Goal: Task Accomplishment & Management: Manage account settings

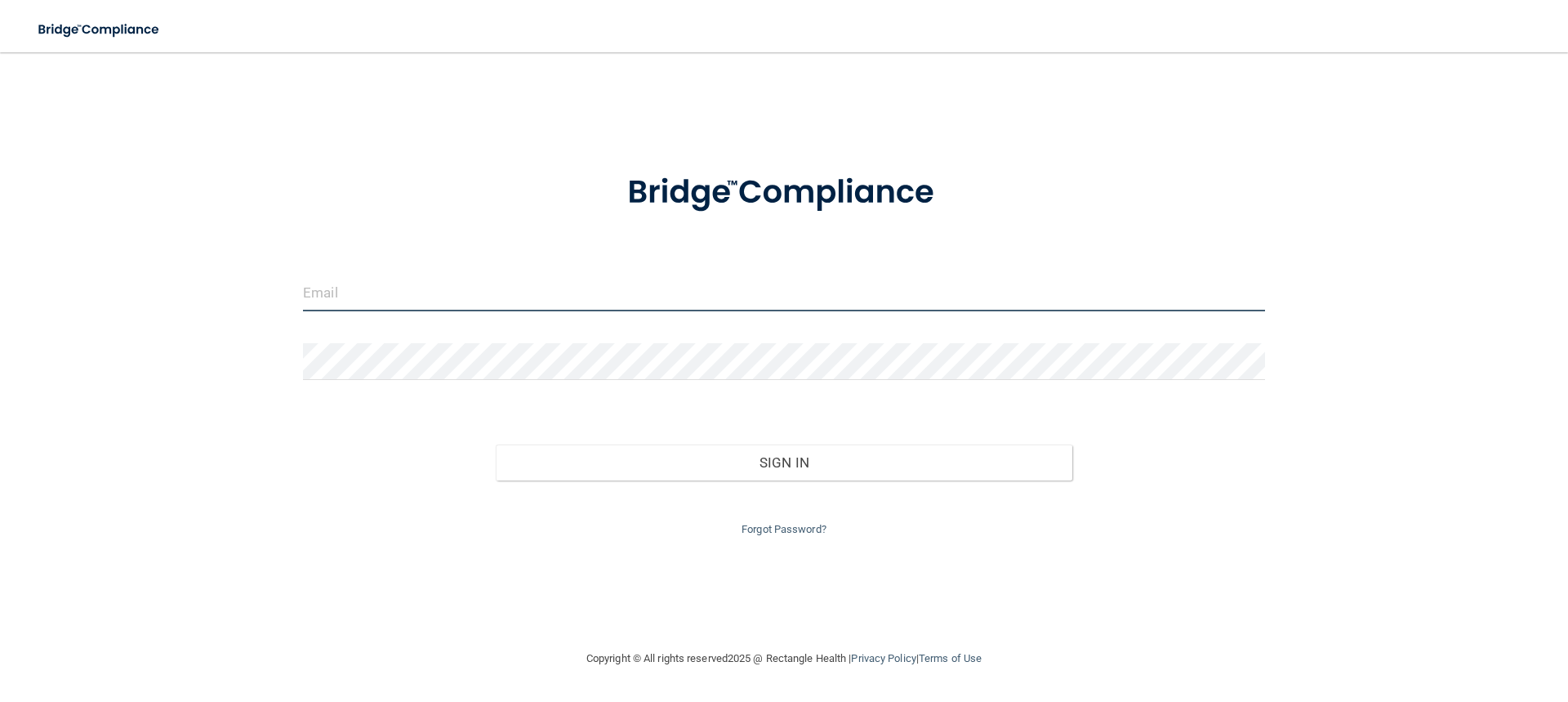
click at [400, 286] on input "email" at bounding box center [784, 293] width 962 height 37
type input "[EMAIL_ADDRESS][DOMAIN_NAME]"
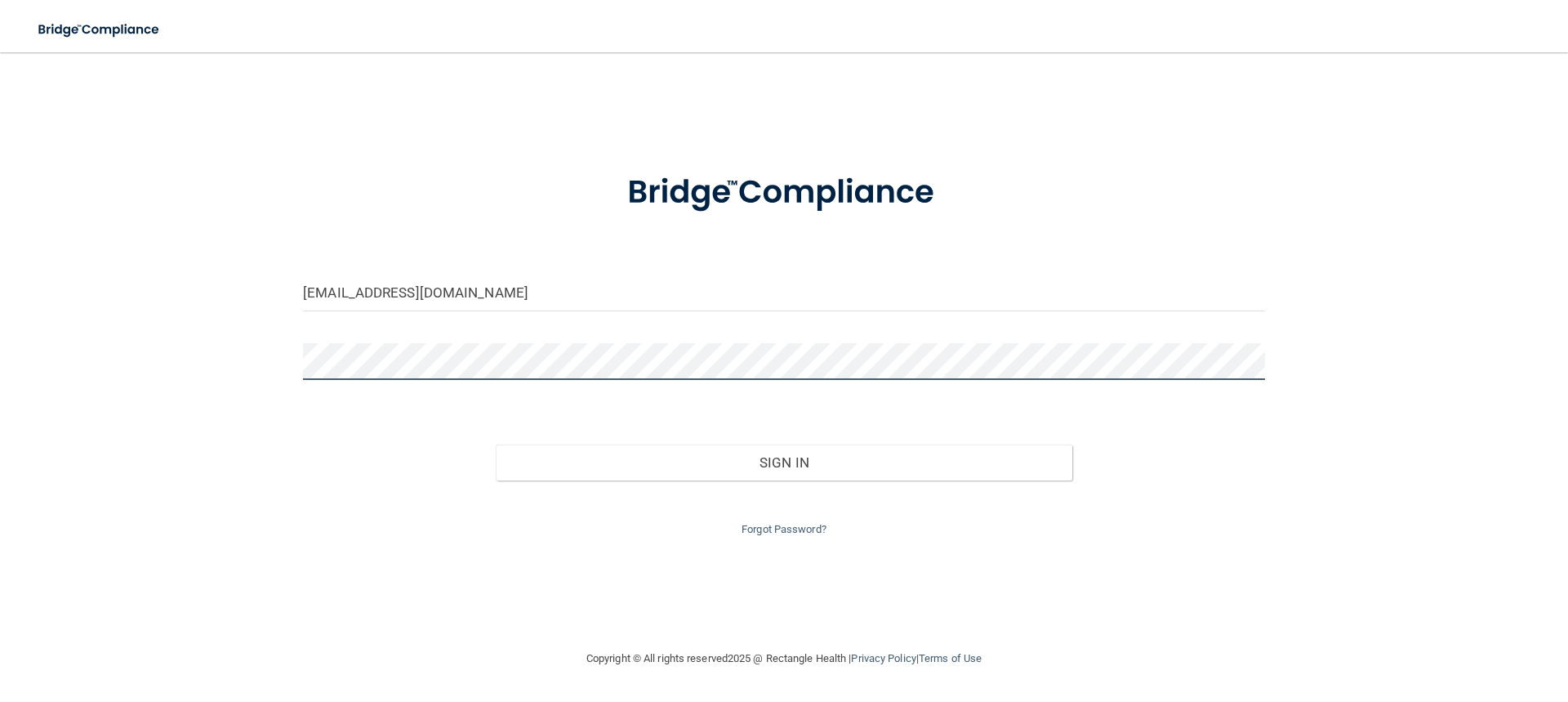
click at [496, 444] on button "Sign In" at bounding box center [784, 463] width 577 height 36
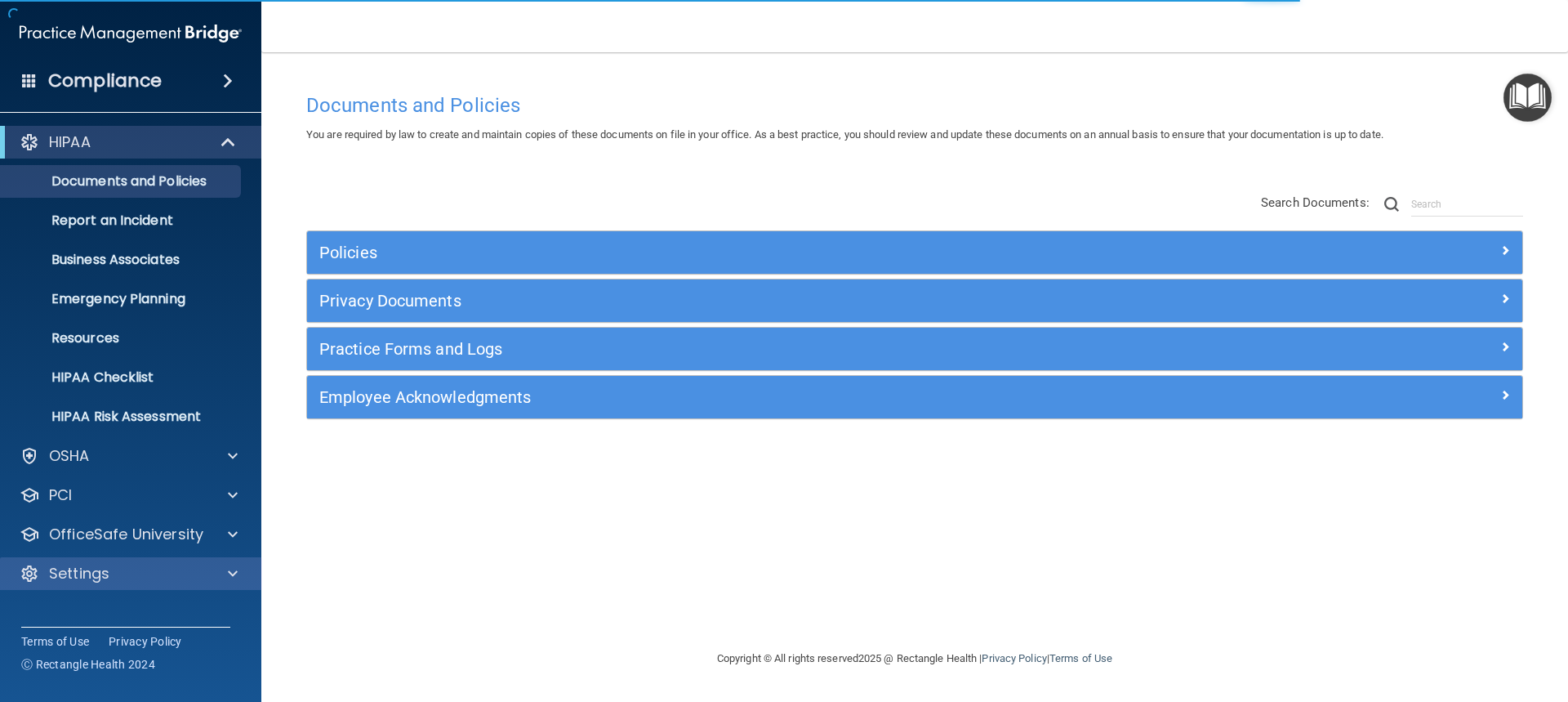
click at [233, 565] on div "Settings" at bounding box center [131, 573] width 262 height 32
click at [231, 578] on span at bounding box center [233, 573] width 10 height 20
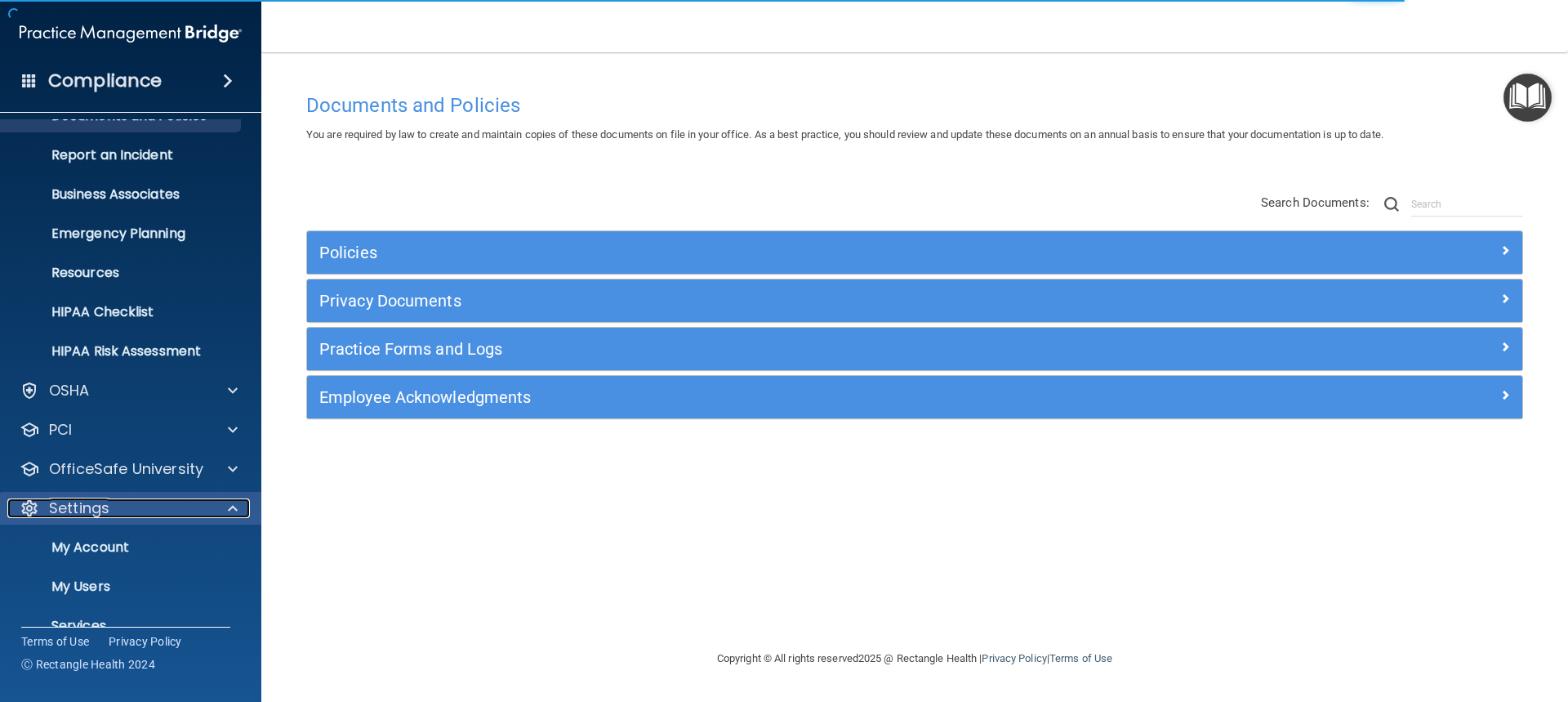
scroll to position [134, 0]
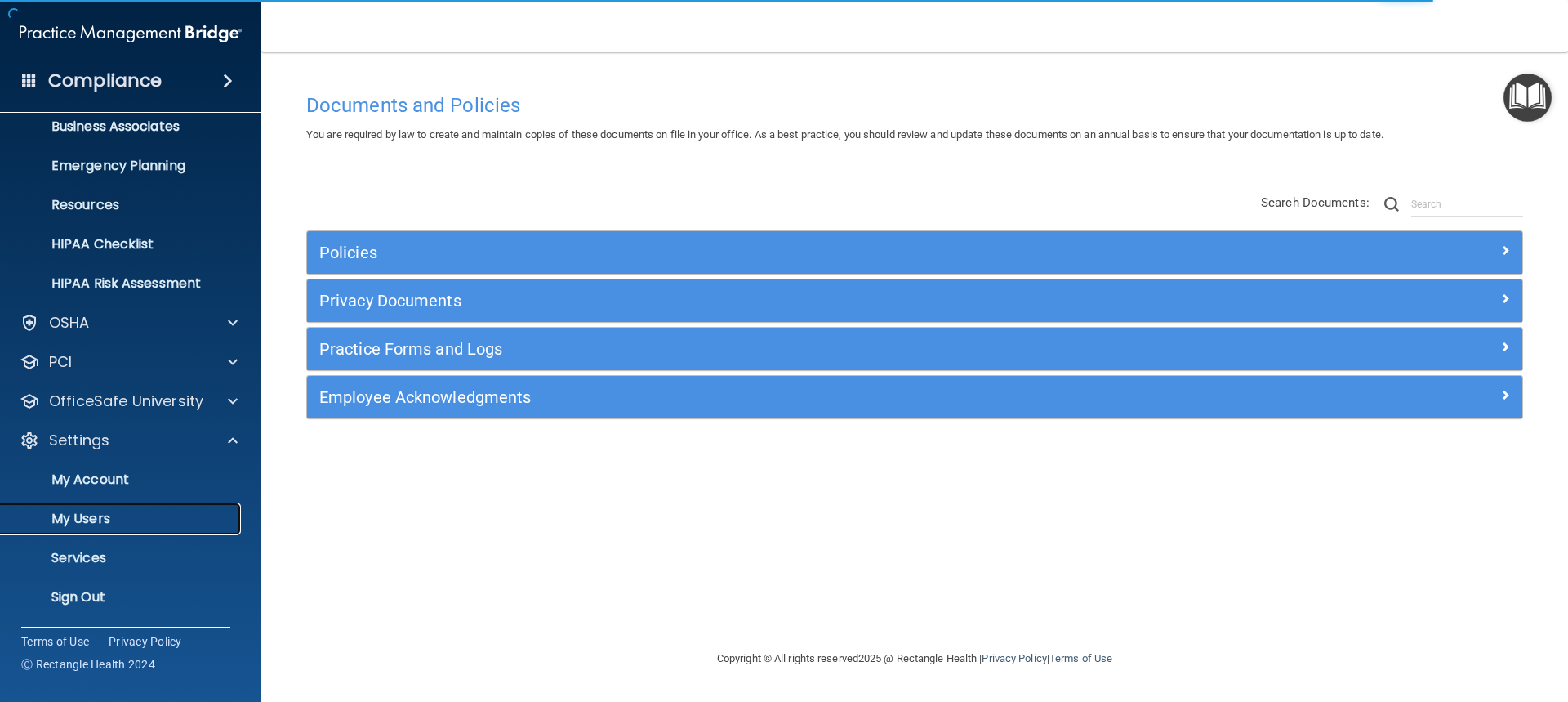
click at [80, 519] on p "My Users" at bounding box center [122, 518] width 223 height 16
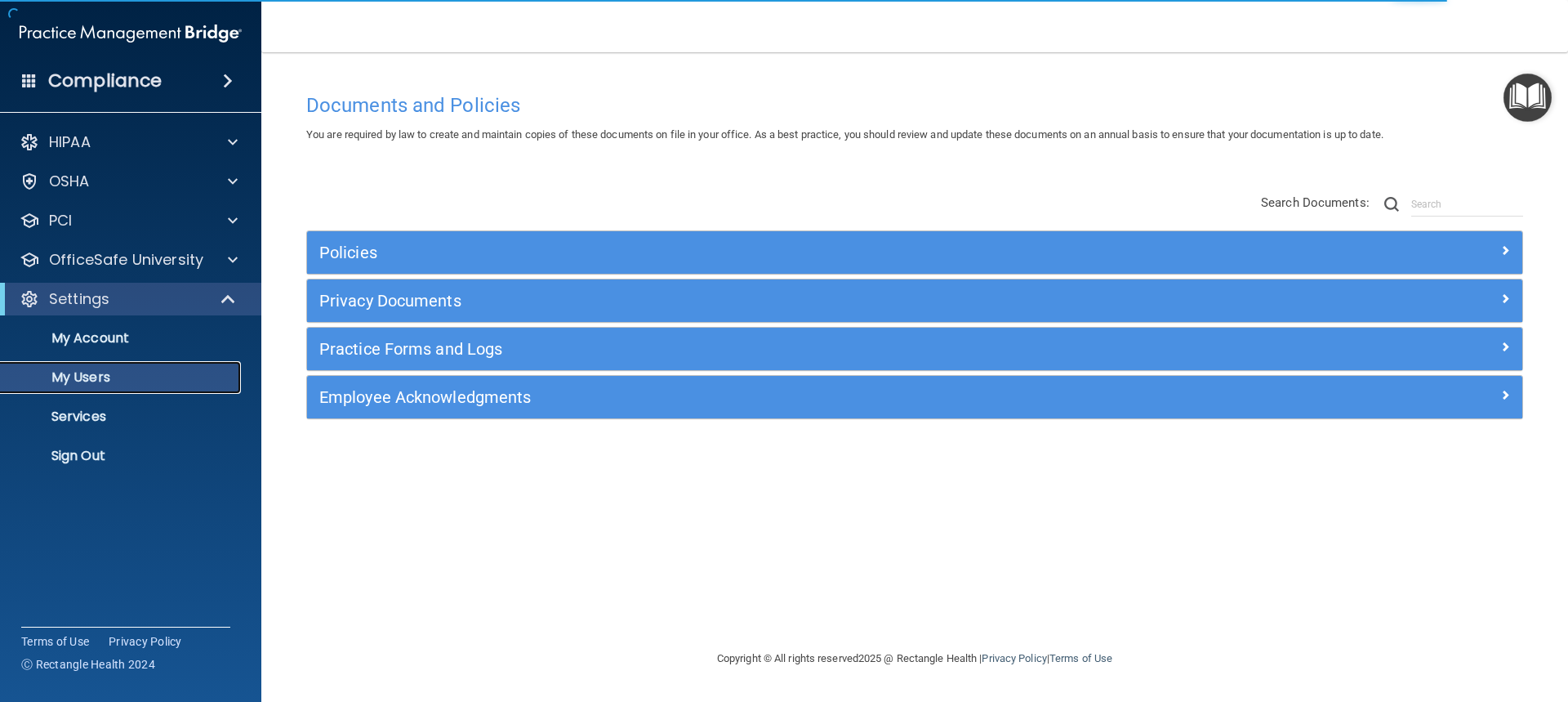
select select "20"
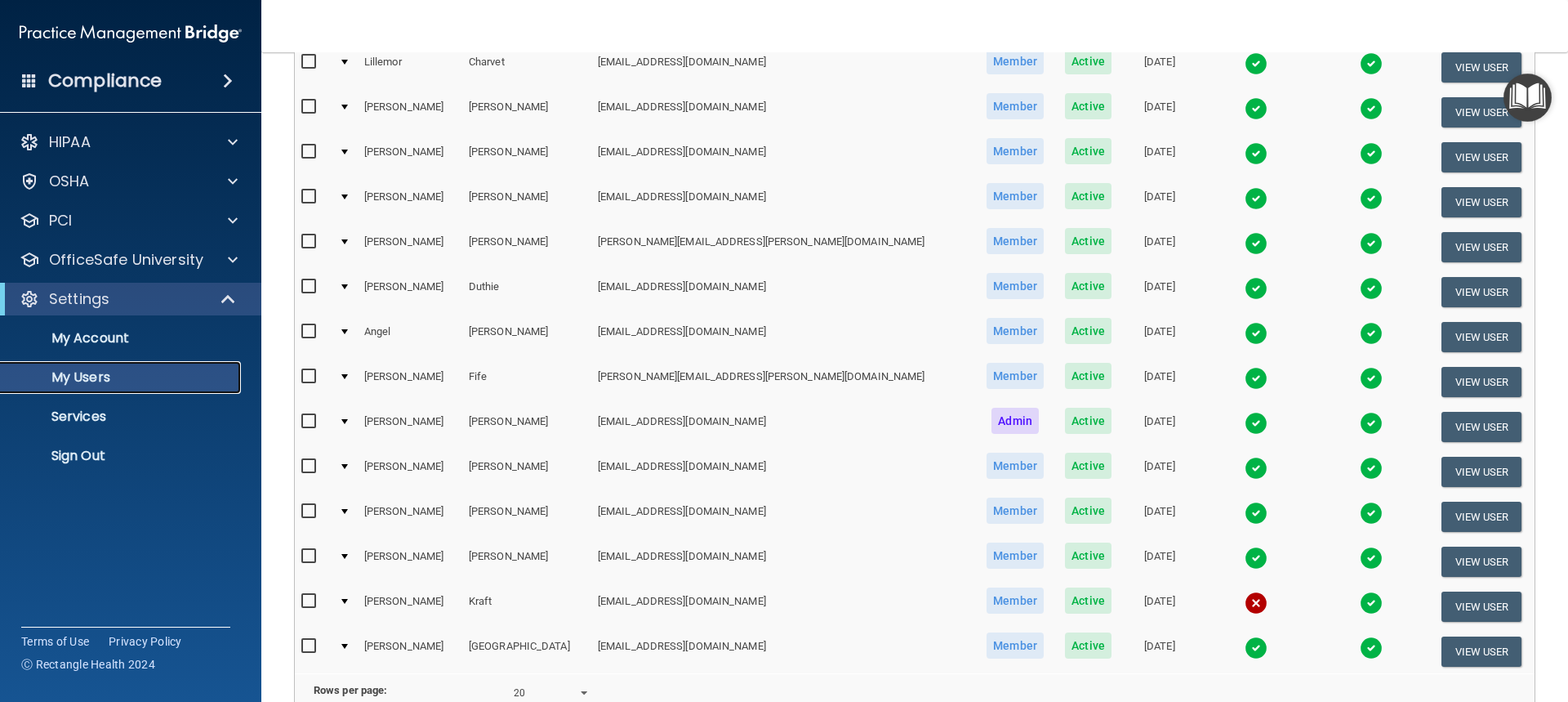
scroll to position [650, 0]
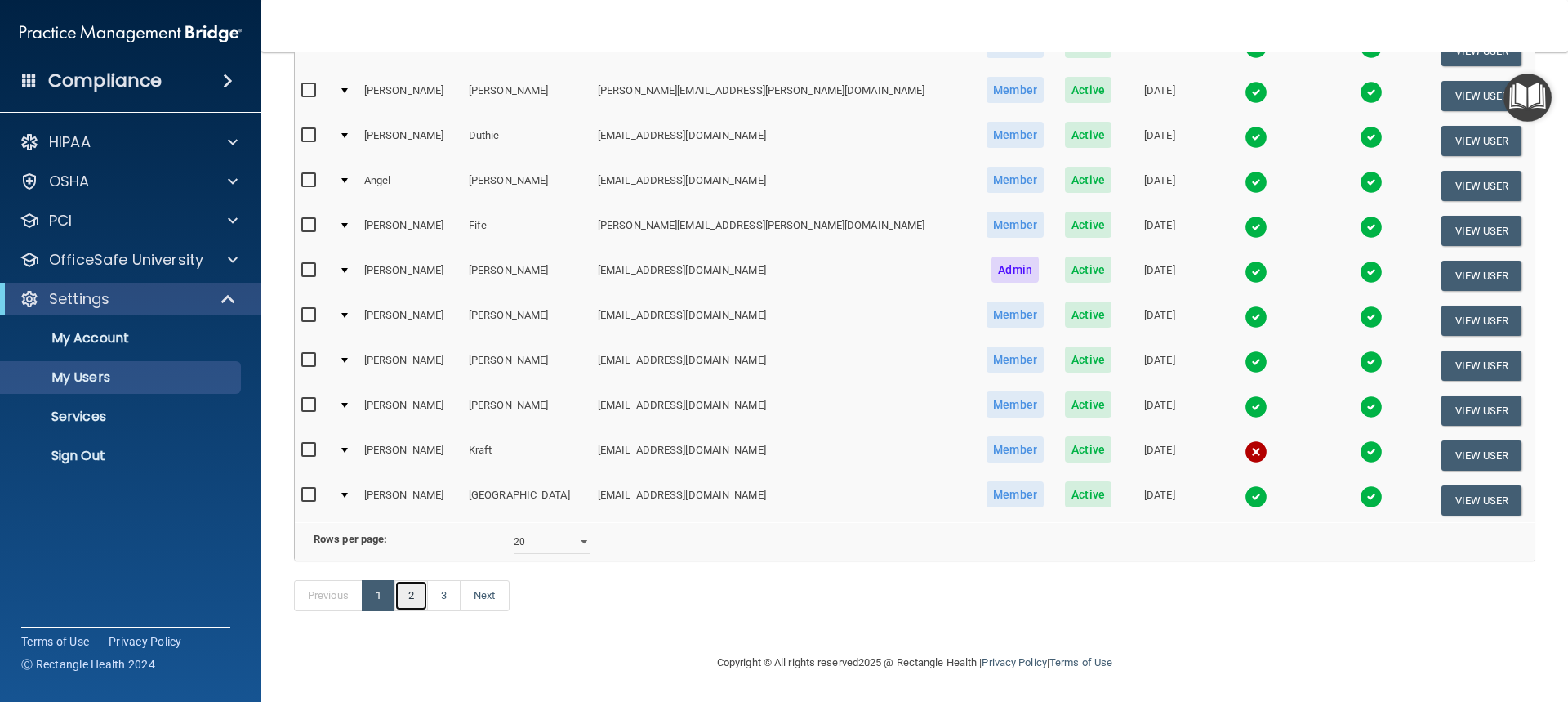
click at [415, 600] on link "2" at bounding box center [411, 595] width 33 height 31
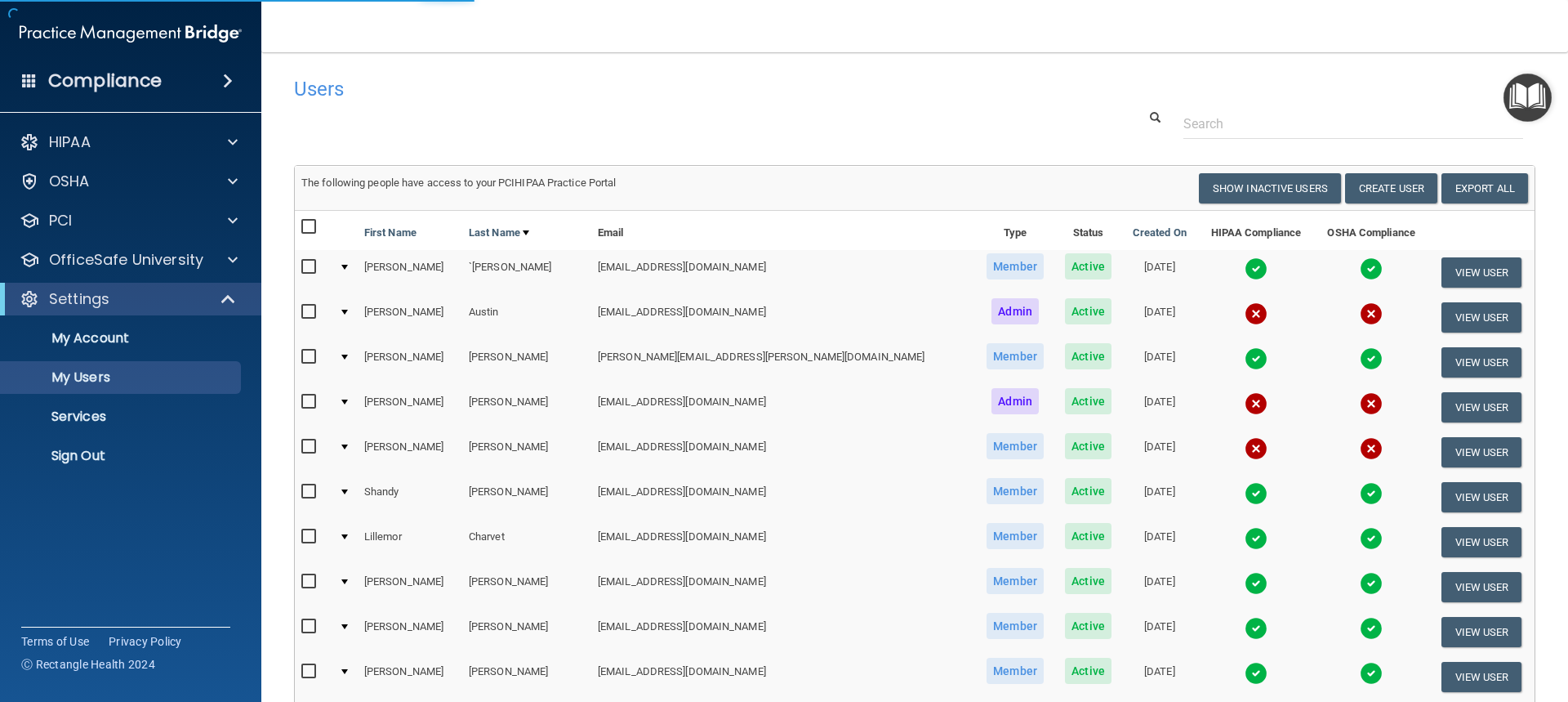
select select "20"
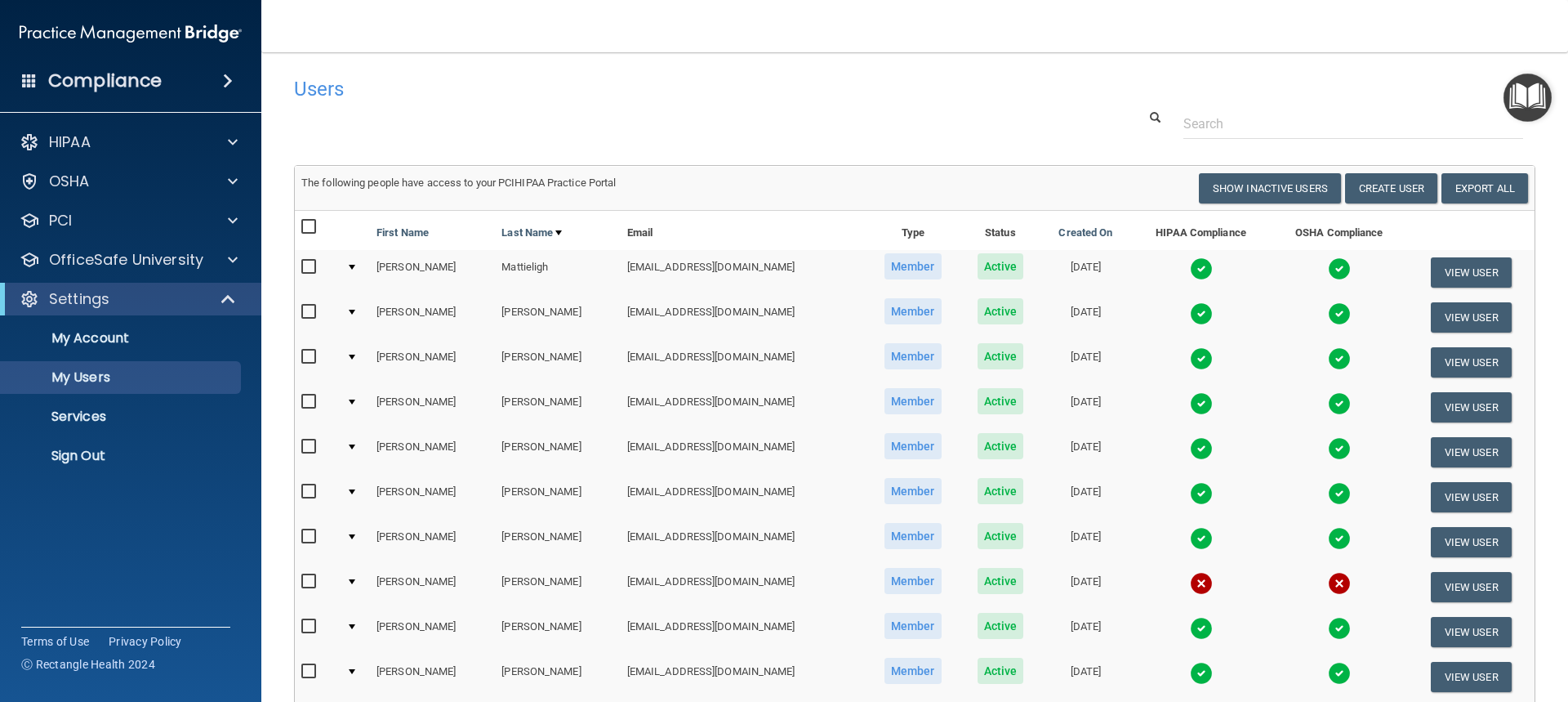
click at [1195, 316] on img at bounding box center [1202, 314] width 23 height 23
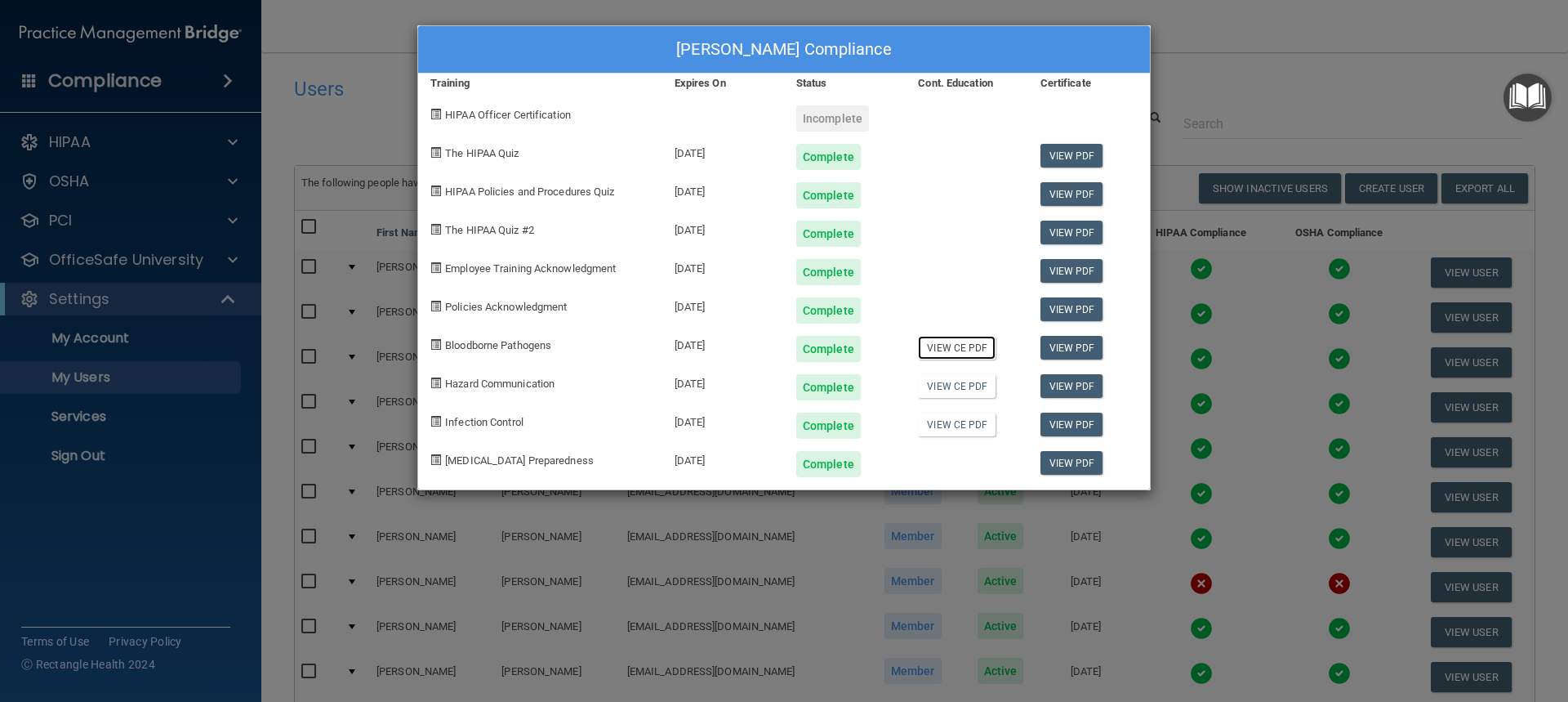
click at [949, 349] on link "View CE PDF" at bounding box center [957, 347] width 77 height 24
click at [945, 383] on link "View CE PDF" at bounding box center [957, 385] width 77 height 24
click at [957, 420] on link "View CE PDF" at bounding box center [957, 423] width 77 height 24
click at [1302, 43] on div "[PERSON_NAME] Compliance Training Expires On Status Cont. Education Certificate…" at bounding box center [784, 351] width 1568 height 702
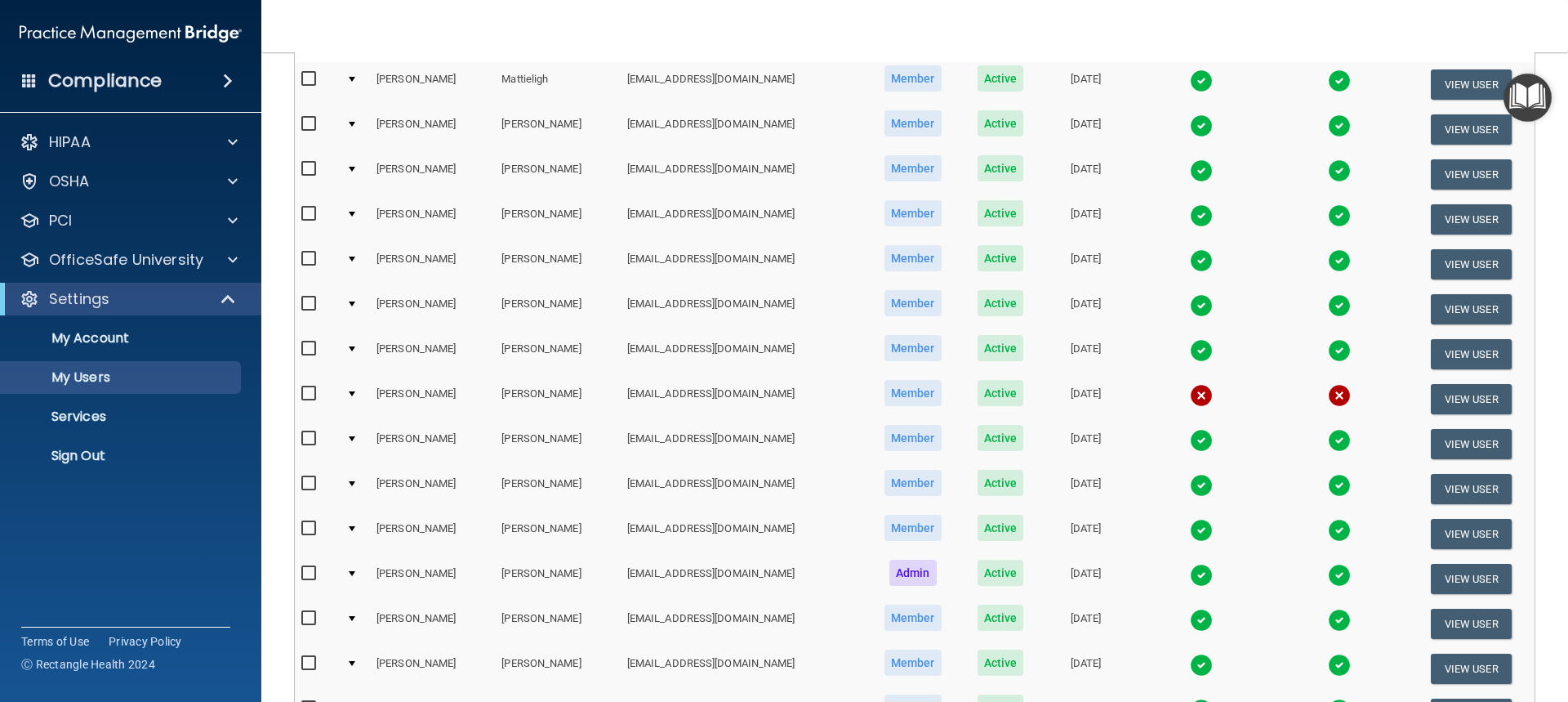
scroll to position [245, 0]
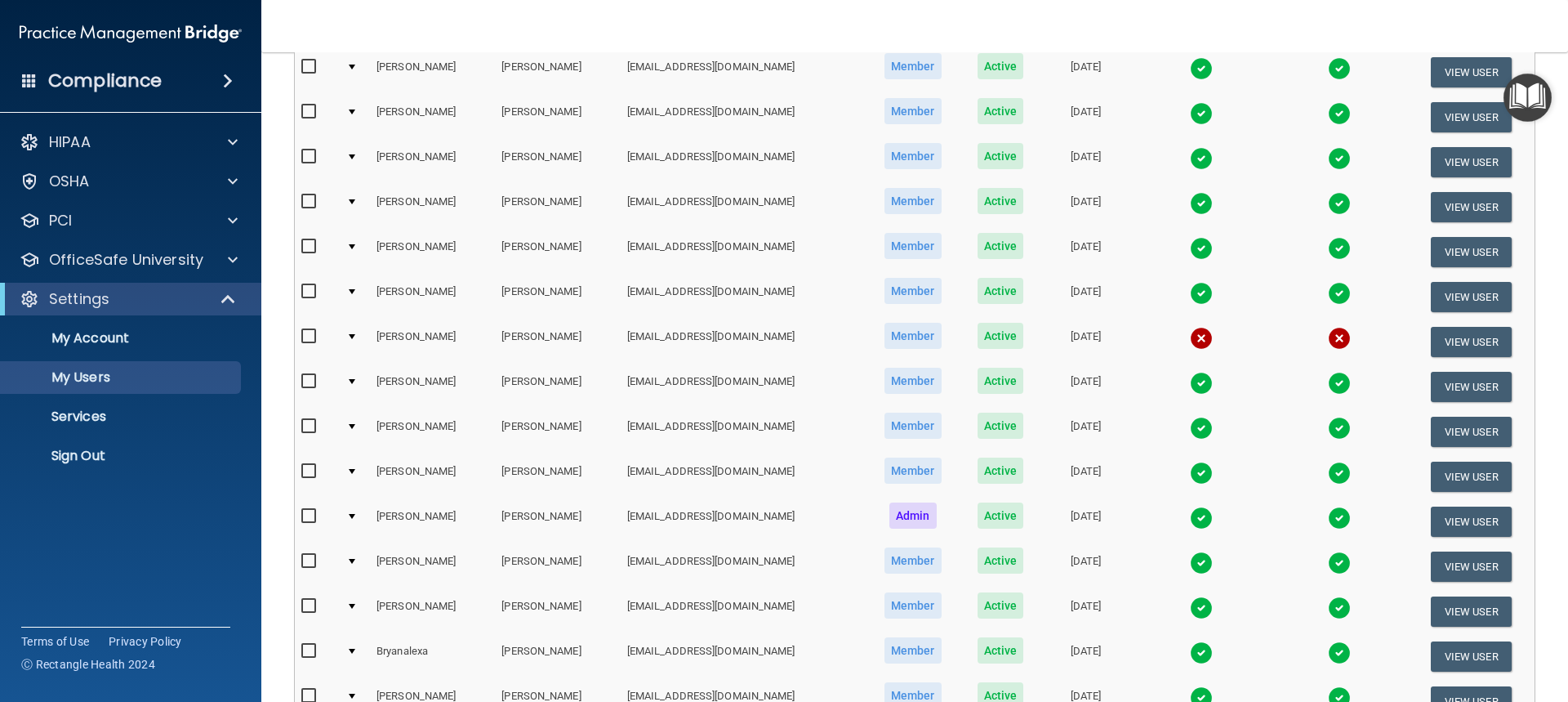
click at [346, 339] on td at bounding box center [355, 341] width 31 height 45
click at [352, 336] on div at bounding box center [352, 336] width 7 height 5
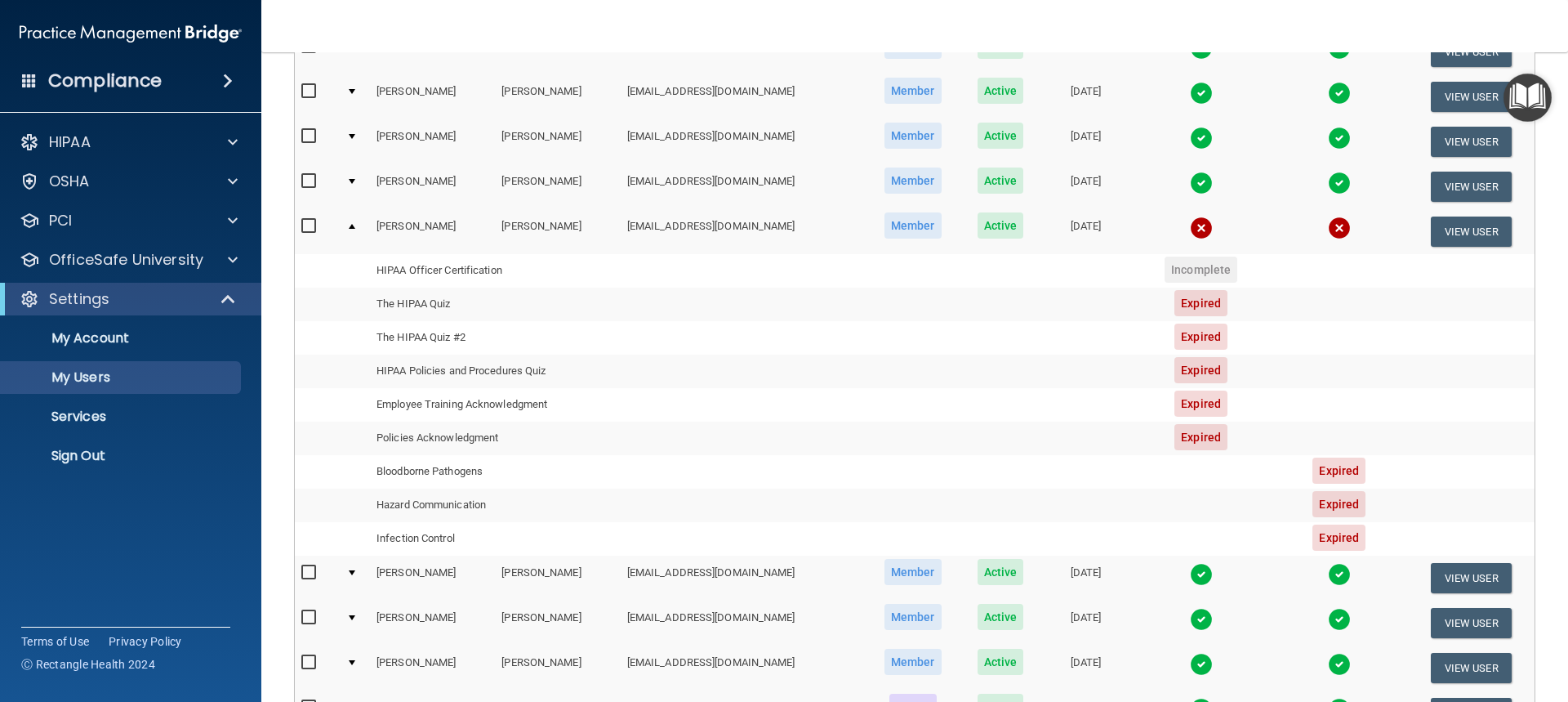
scroll to position [327, 0]
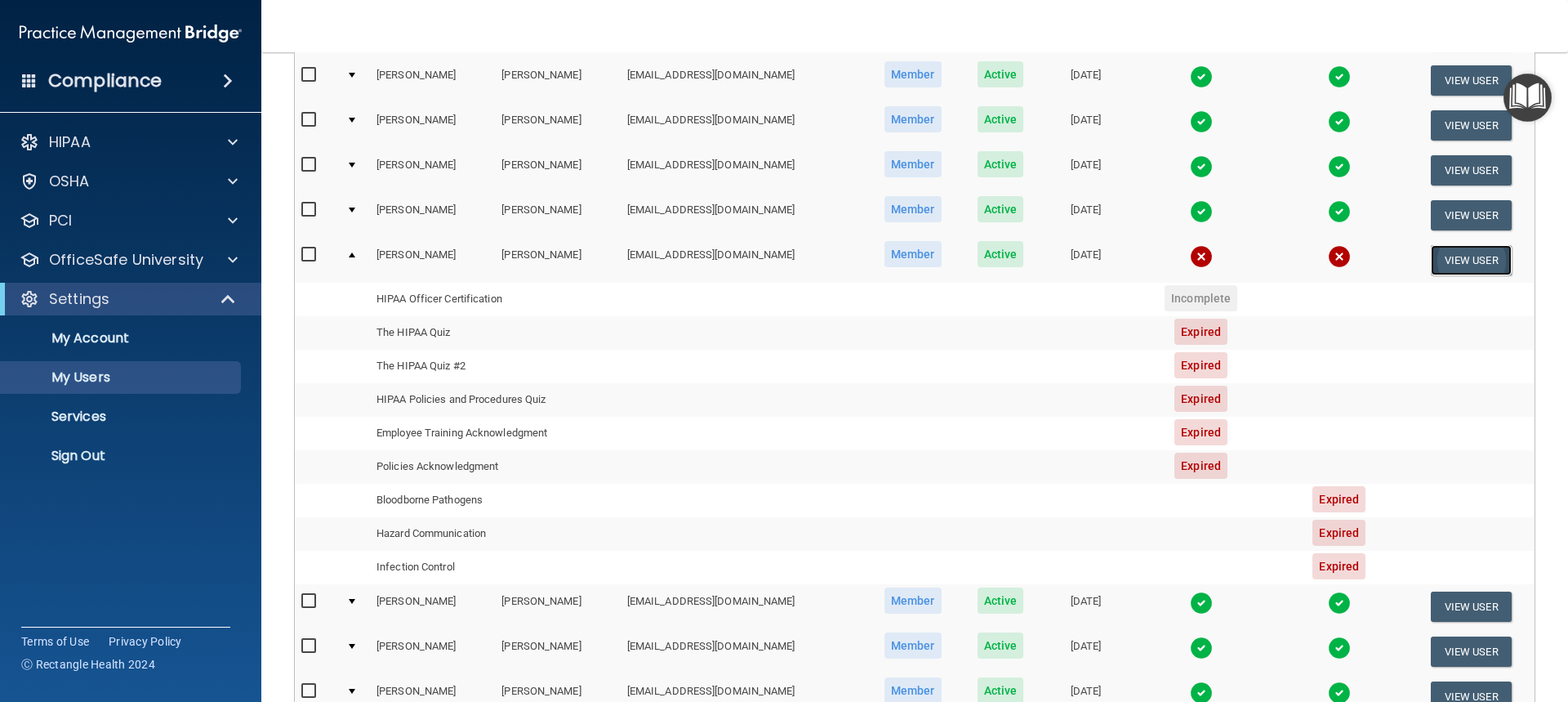
click at [1466, 262] on button "View User" at bounding box center [1471, 260] width 81 height 31
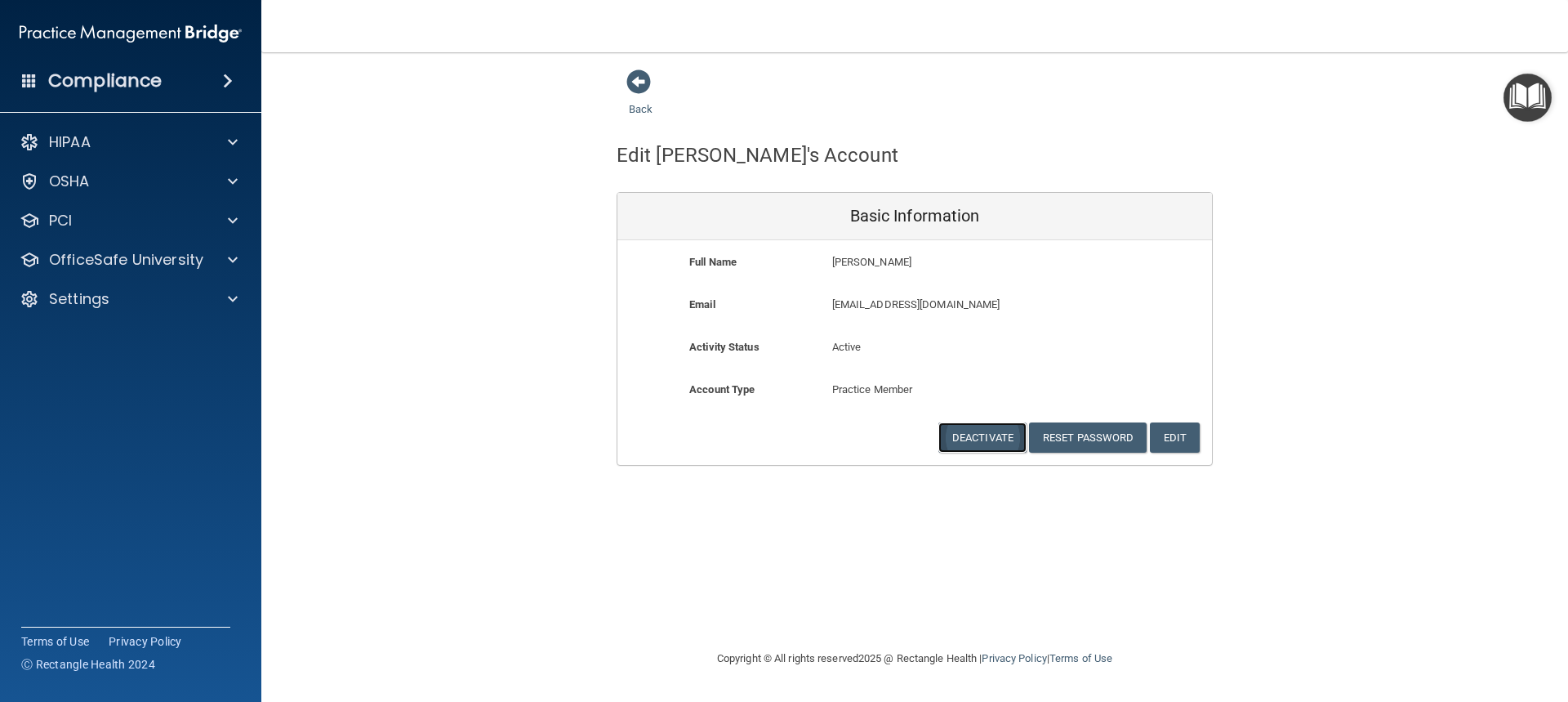
click at [971, 440] on button "Deactivate" at bounding box center [982, 438] width 88 height 31
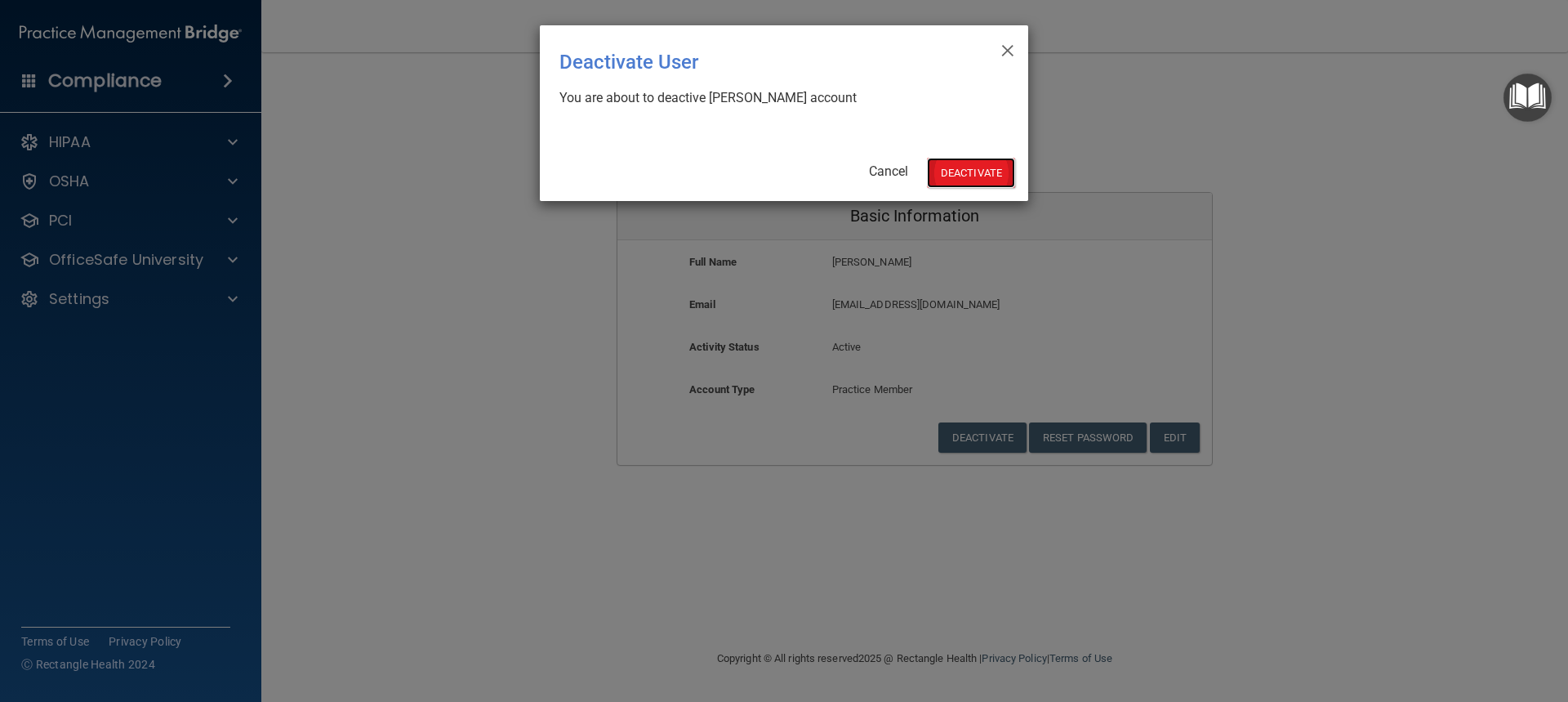
click at [980, 174] on button "Deactivate" at bounding box center [971, 173] width 88 height 31
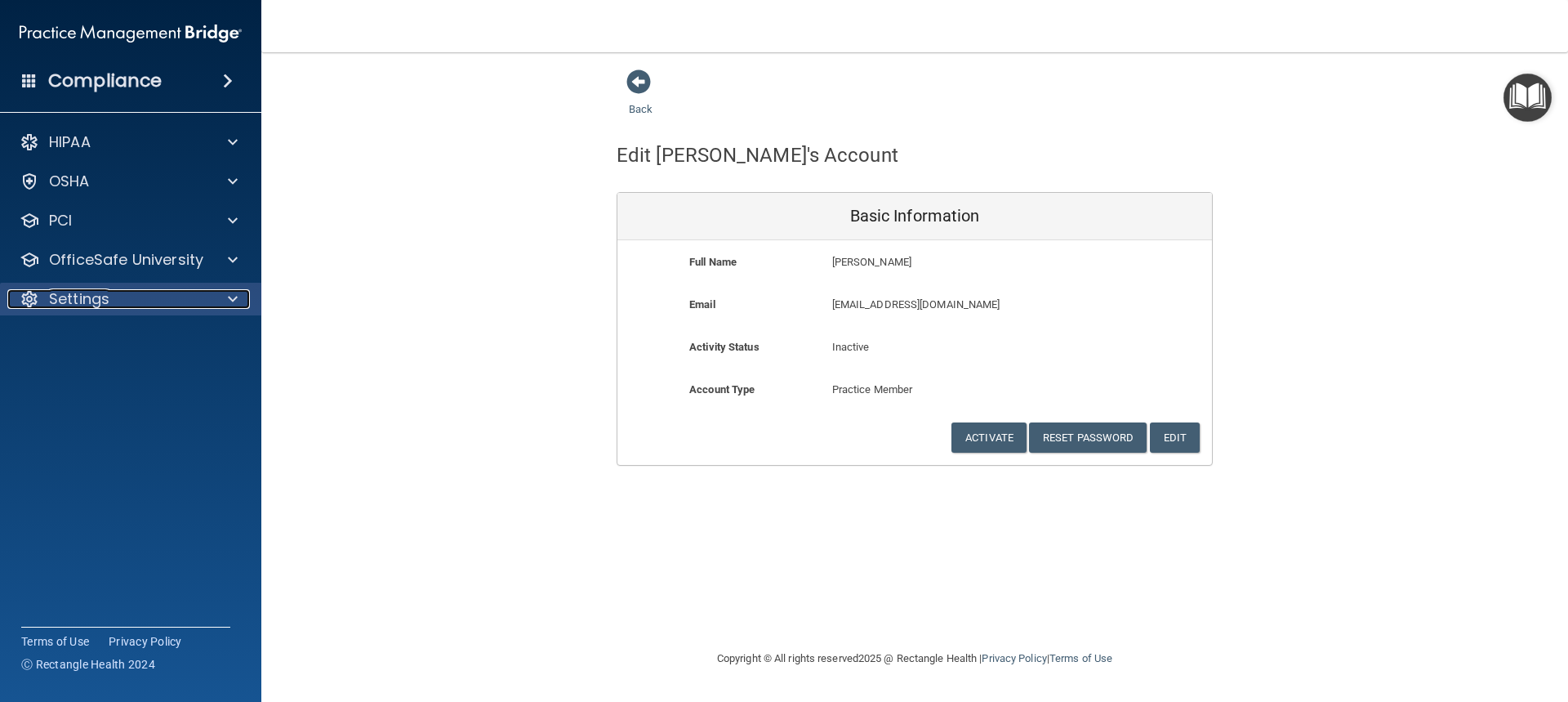
click at [224, 299] on div at bounding box center [230, 299] width 41 height 20
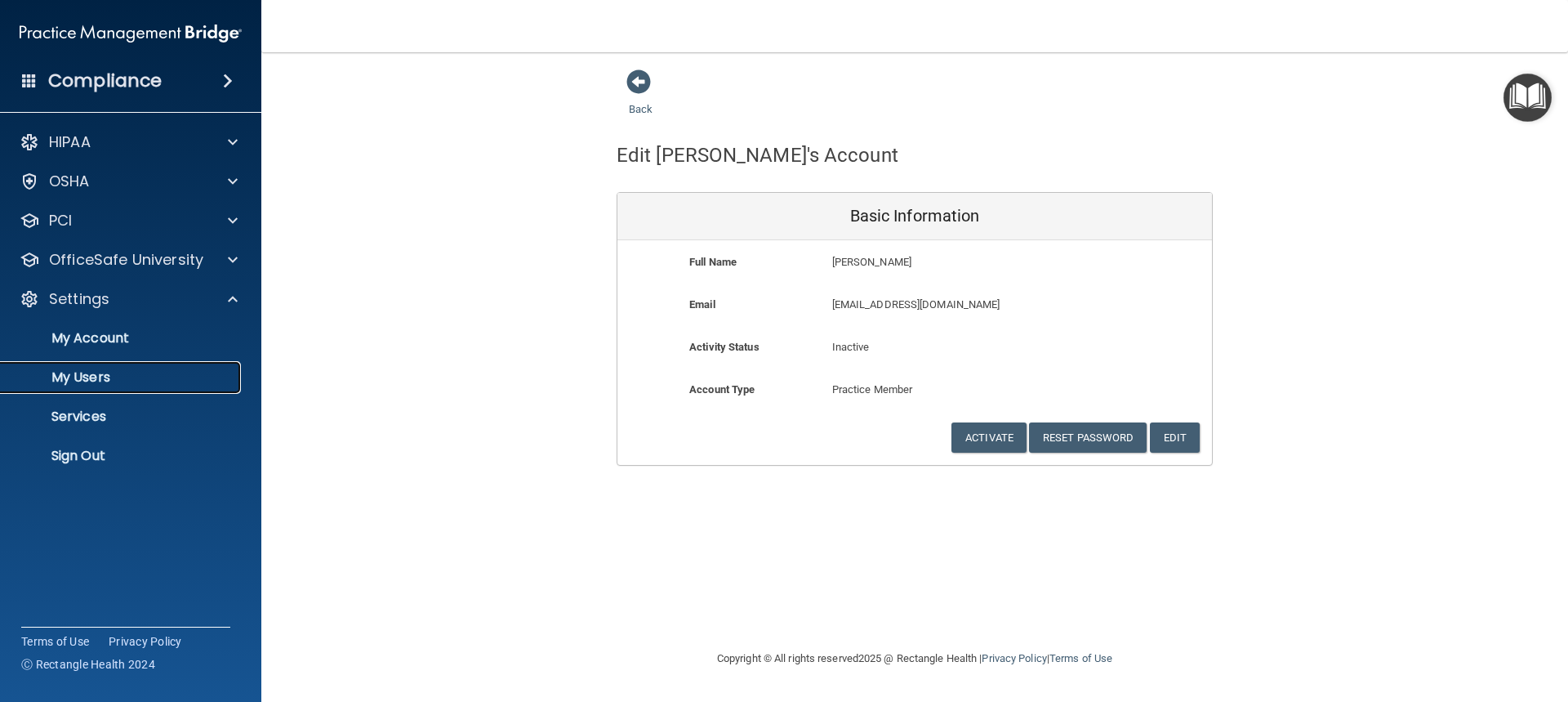
click at [97, 379] on p "My Users" at bounding box center [122, 377] width 223 height 16
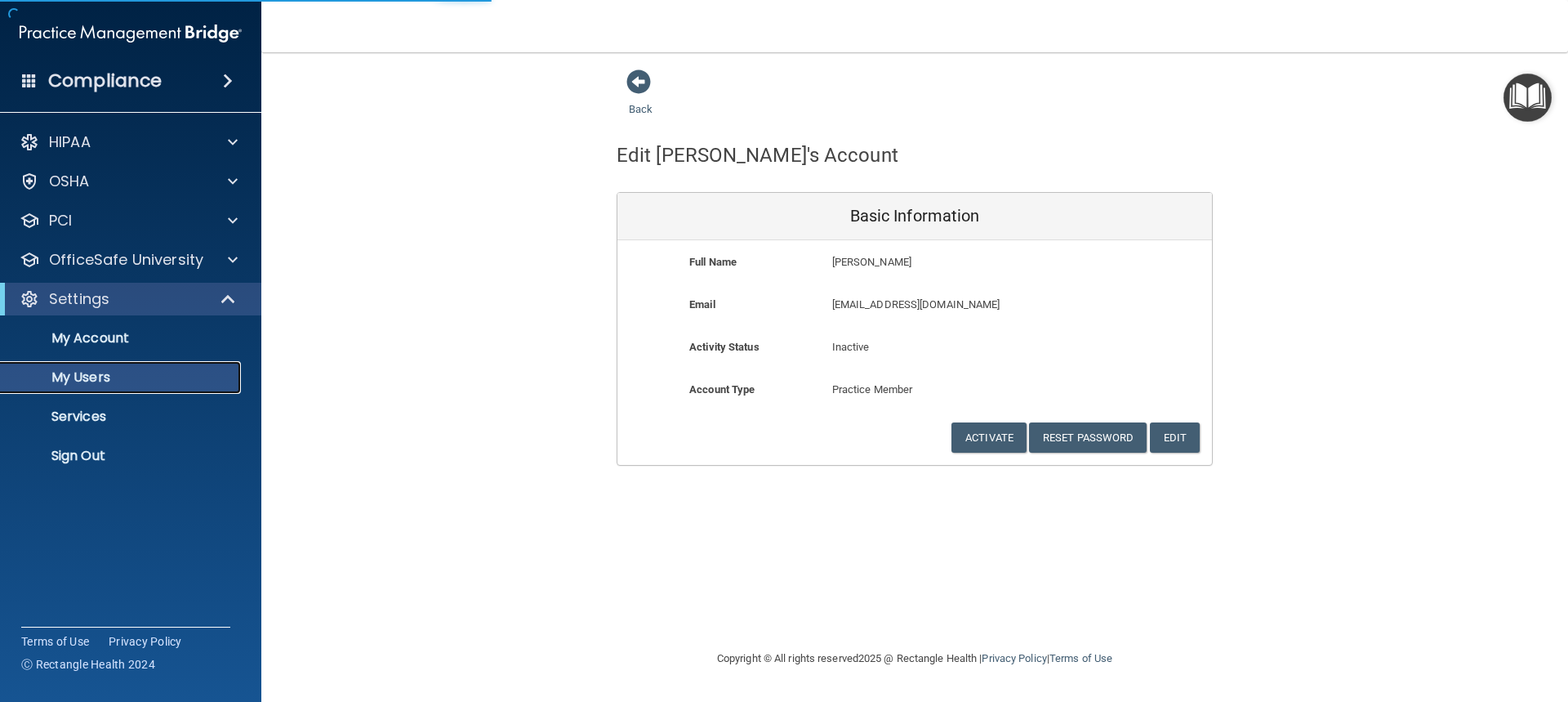
select select "20"
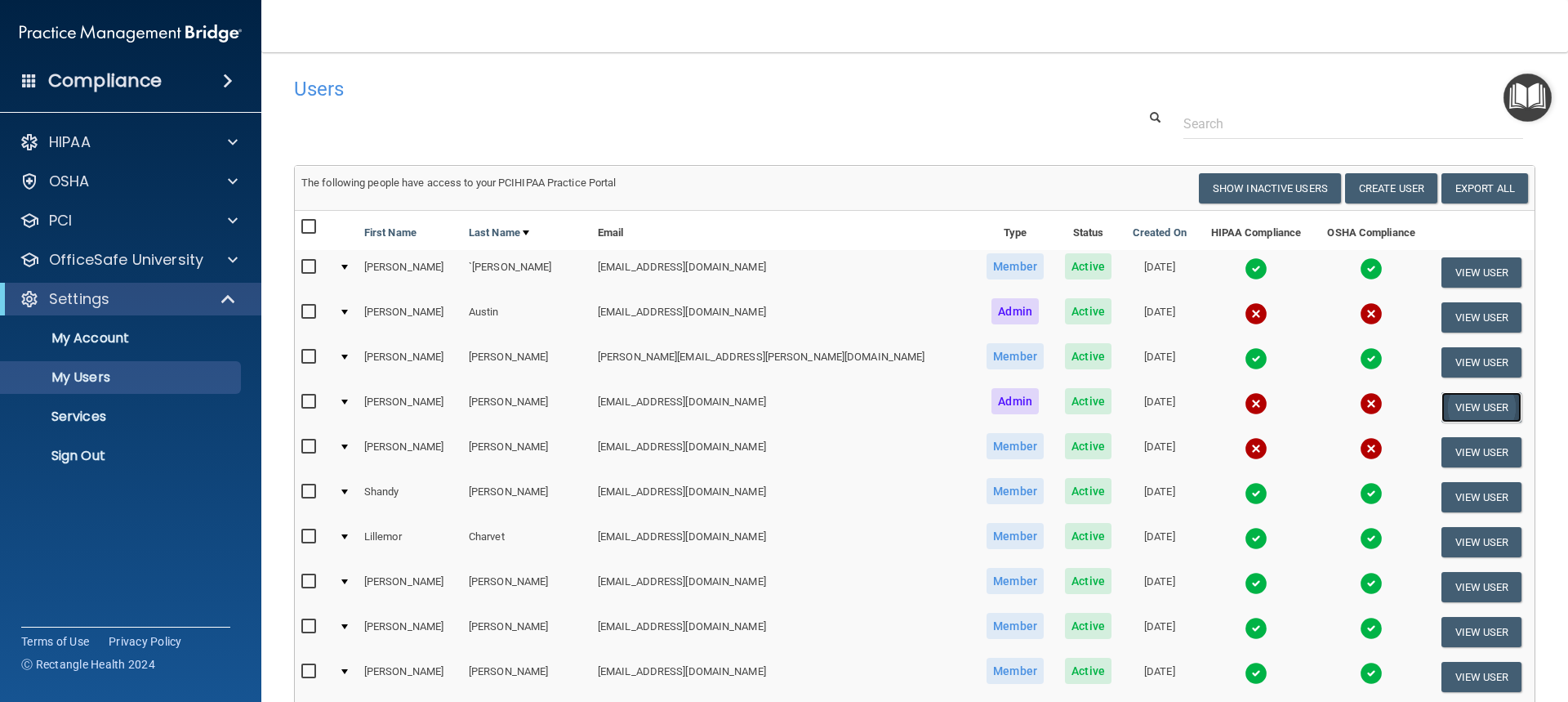
click at [1462, 402] on button "View User" at bounding box center [1482, 407] width 81 height 31
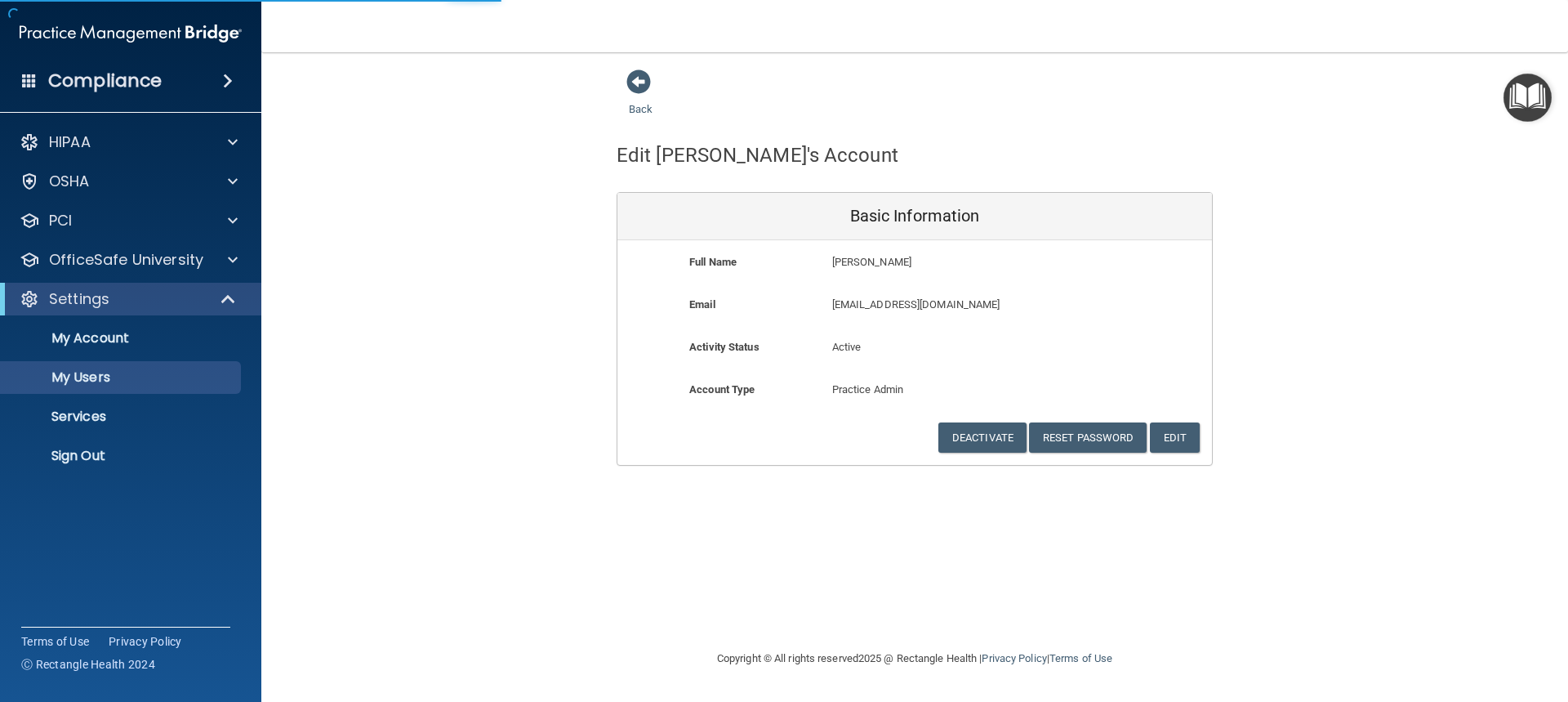
select select "20"
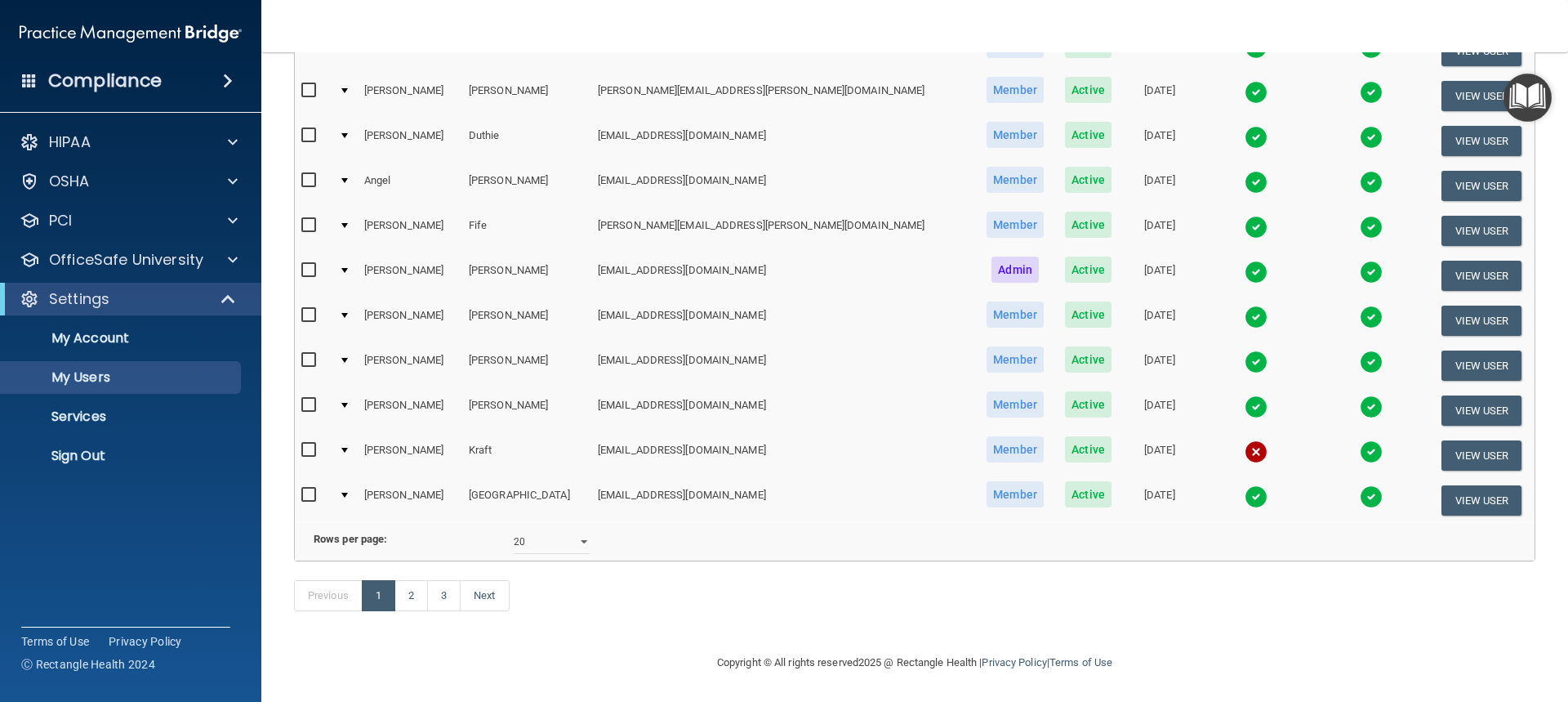
scroll to position [650, 0]
